Goal: Task Accomplishment & Management: Use online tool/utility

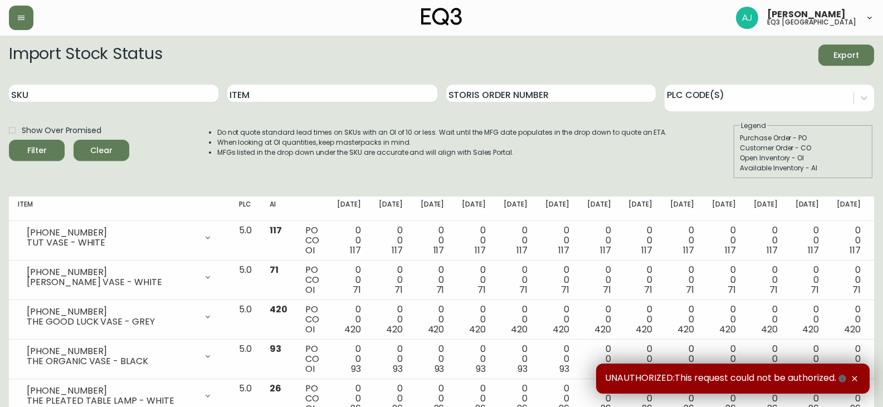
click at [272, 104] on div "Item" at bounding box center [331, 94] width 209 height 36
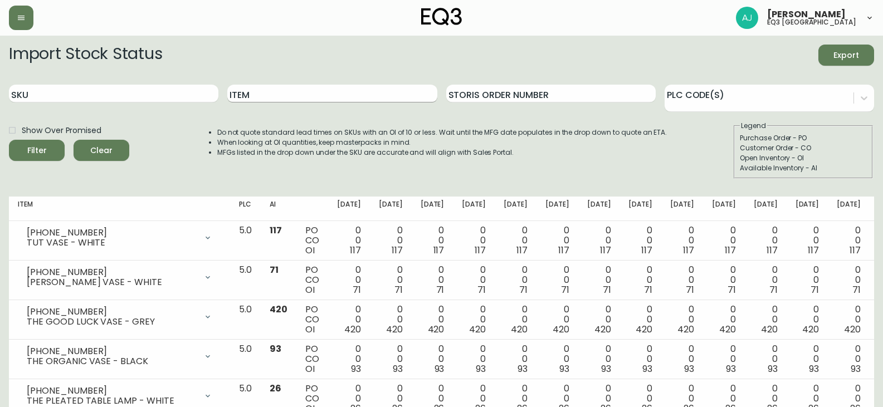
click at [276, 96] on input "Item" at bounding box center [331, 94] width 209 height 18
click at [331, 92] on input "loopy" at bounding box center [331, 94] width 209 height 18
click at [9, 140] on button "Filter" at bounding box center [37, 150] width 56 height 21
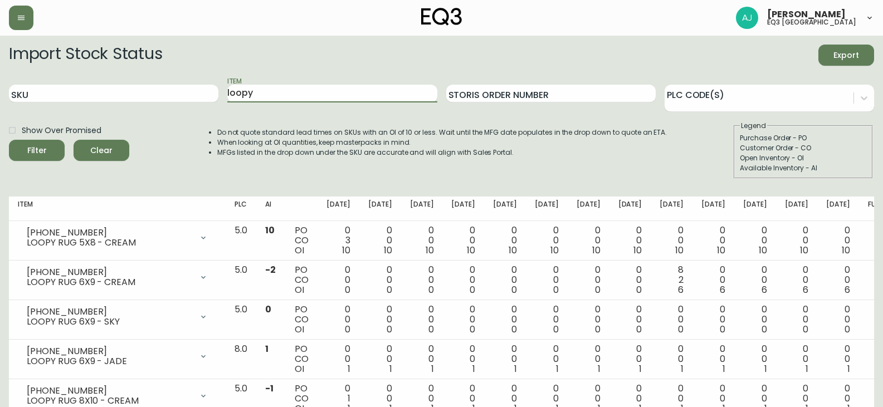
click at [305, 82] on div "Item loopy" at bounding box center [331, 94] width 209 height 36
drag, startPoint x: 290, startPoint y: 81, endPoint x: 273, endPoint y: 92, distance: 20.1
click at [287, 82] on div "Item loopy" at bounding box center [331, 94] width 209 height 36
click at [272, 94] on input "loopy" at bounding box center [331, 94] width 209 height 18
type input "l"
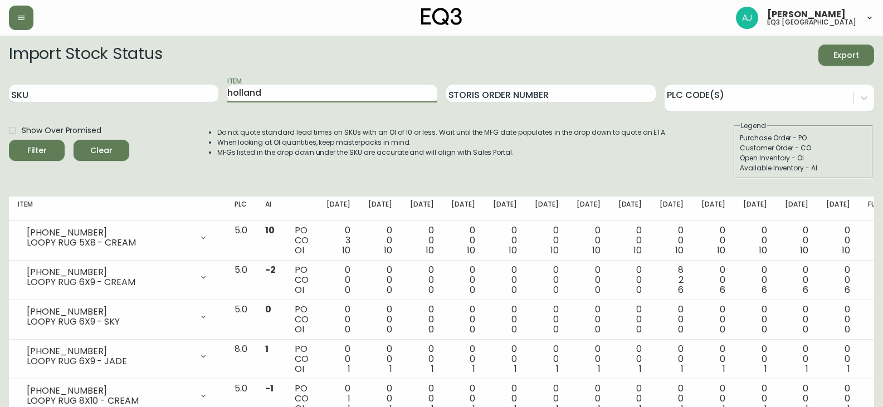
click at [46, 153] on div "Filter" at bounding box center [36, 151] width 19 height 14
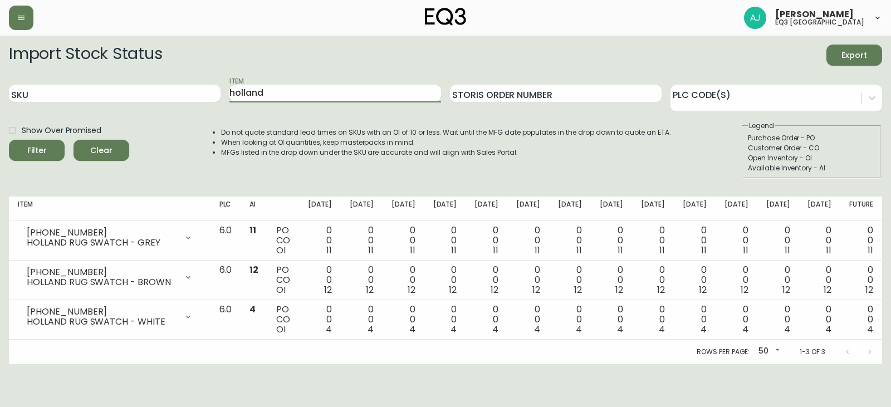
click at [308, 92] on input "holland" at bounding box center [335, 94] width 212 height 18
type input "h"
type input "w"
type input "ease"
click at [36, 148] on icon "submit" at bounding box center [32, 149] width 11 height 11
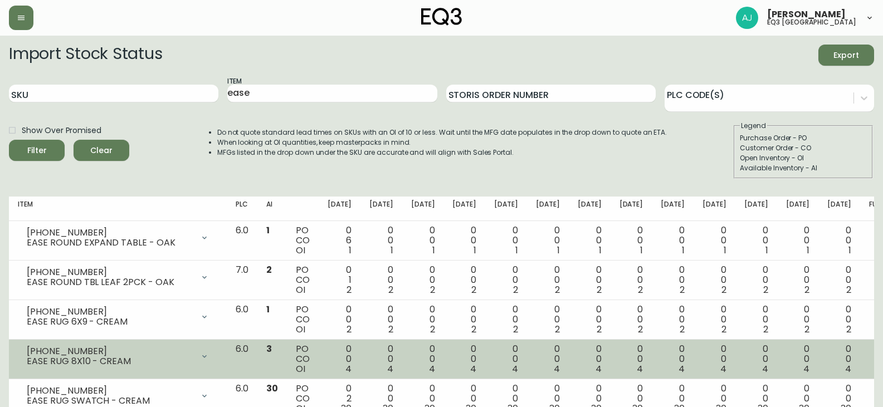
scroll to position [56, 0]
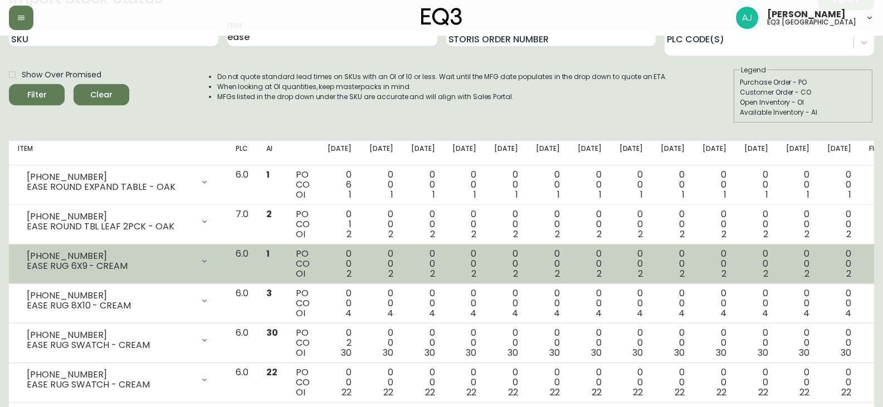
click at [360, 249] on td "0 0 2" at bounding box center [340, 264] width 42 height 40
click at [389, 276] on td "0 0 2" at bounding box center [381, 264] width 42 height 40
